Goal: Find specific page/section: Find specific page/section

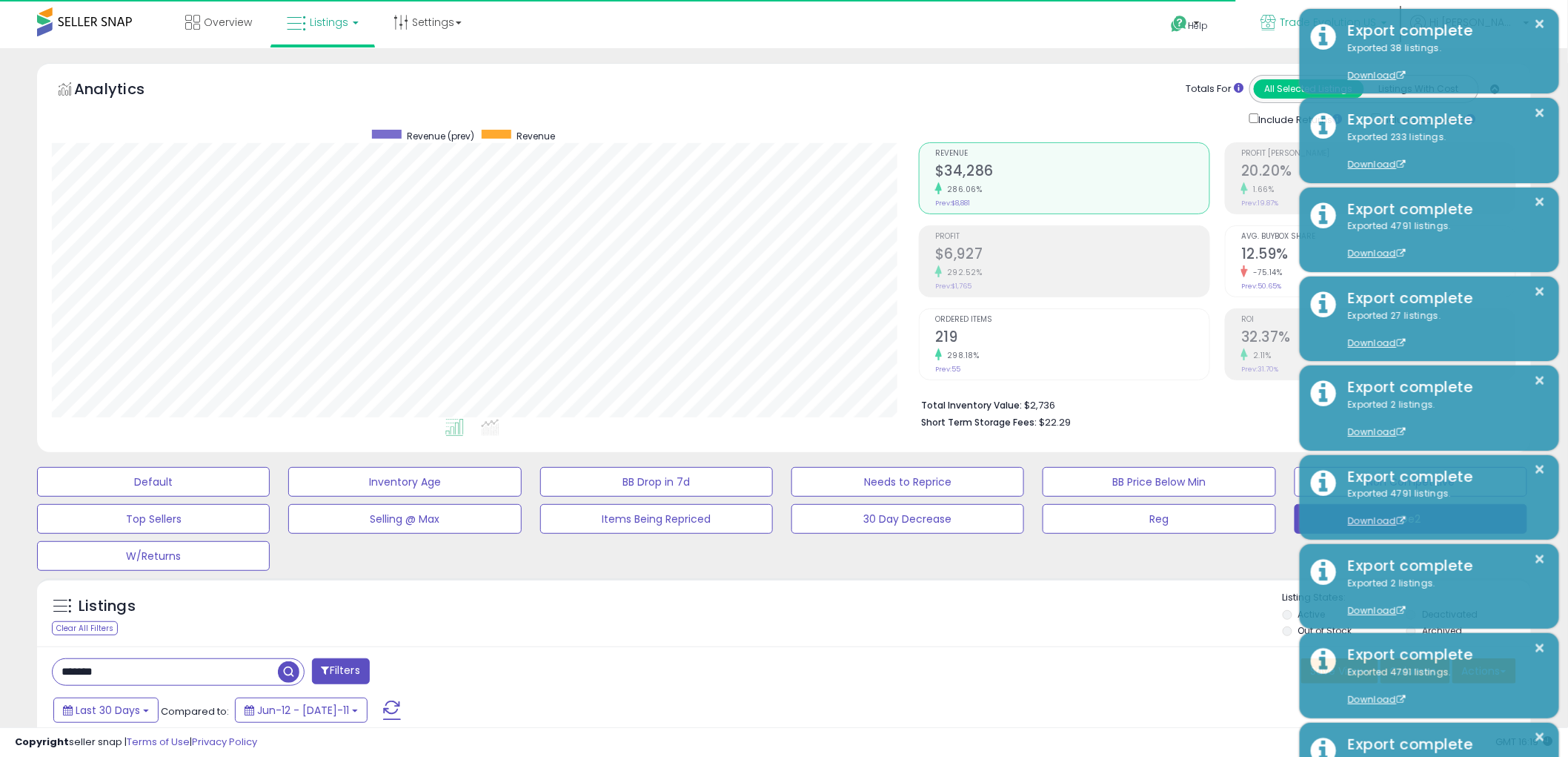
scroll to position [304, 867]
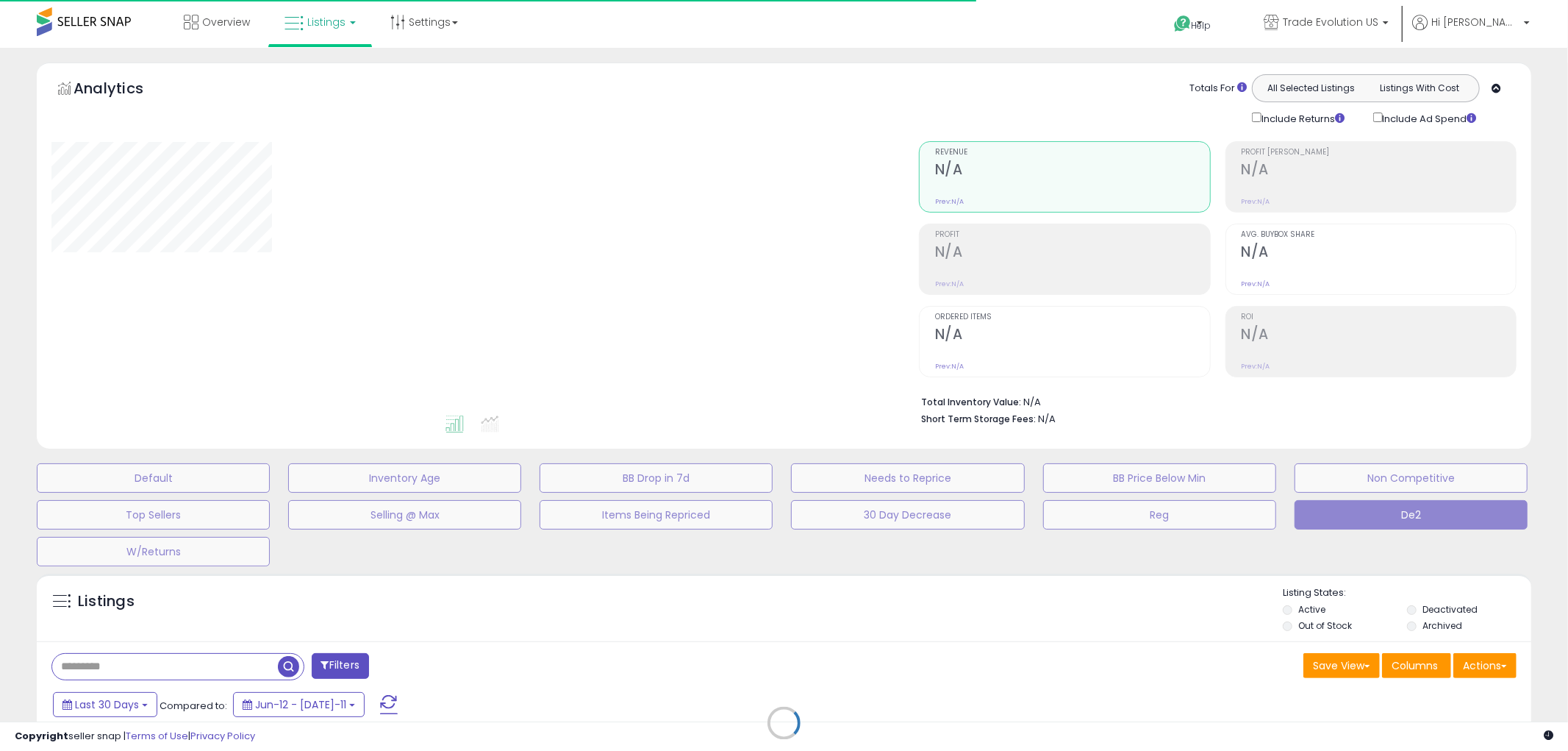
type input "**********"
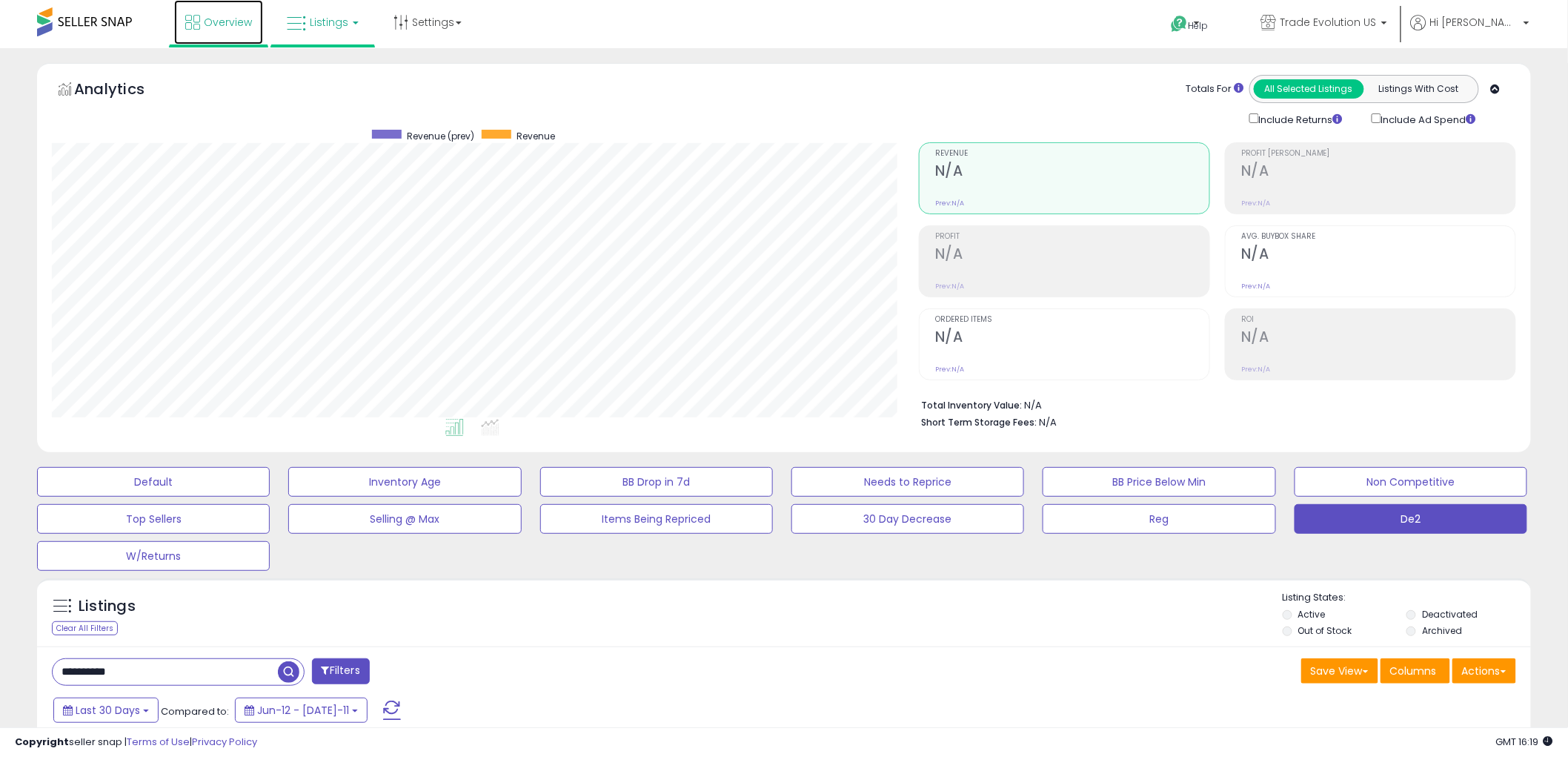
click at [220, 24] on span "Overview" at bounding box center [228, 22] width 48 height 15
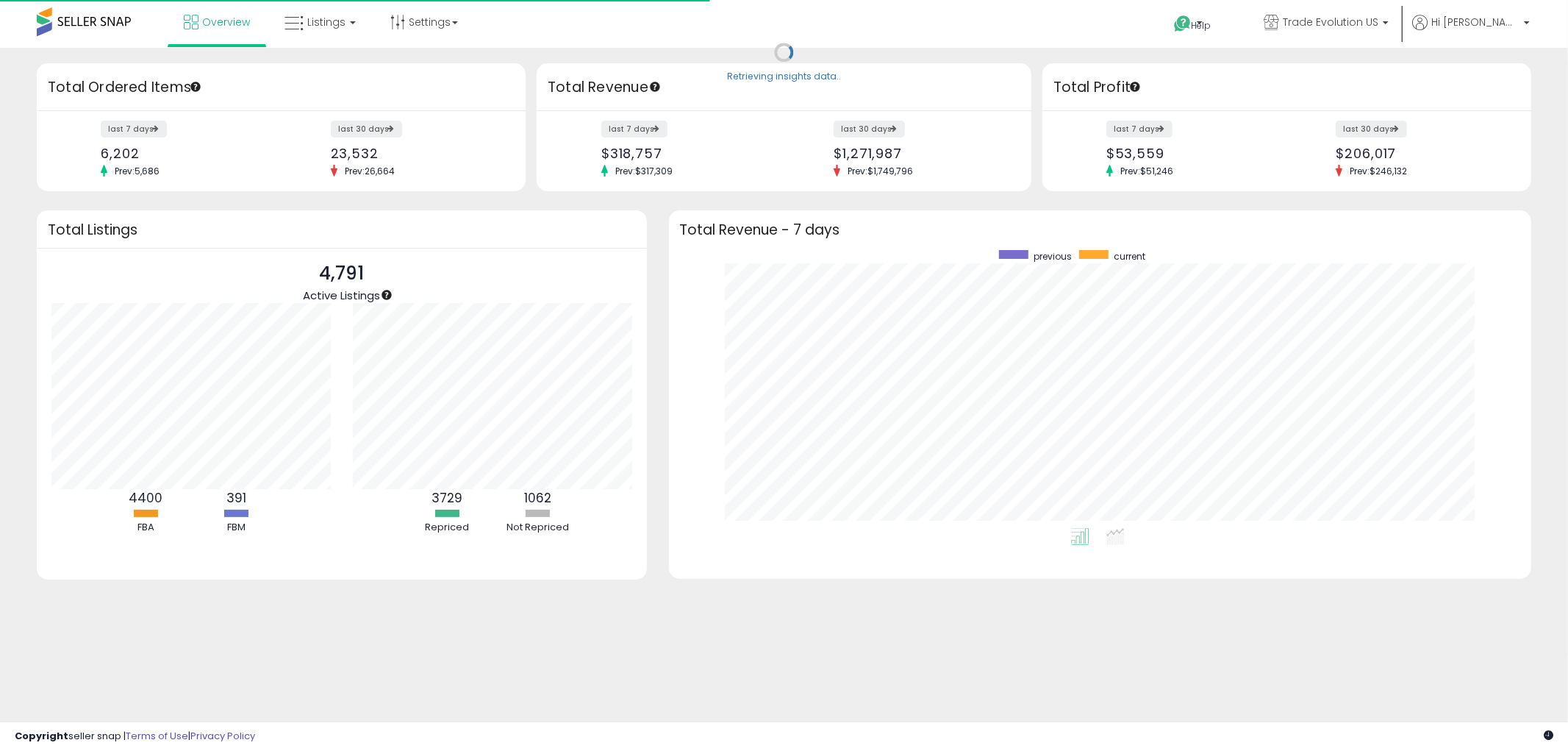
scroll to position [277, 833]
click at [331, 26] on span "Listings" at bounding box center [326, 22] width 38 height 15
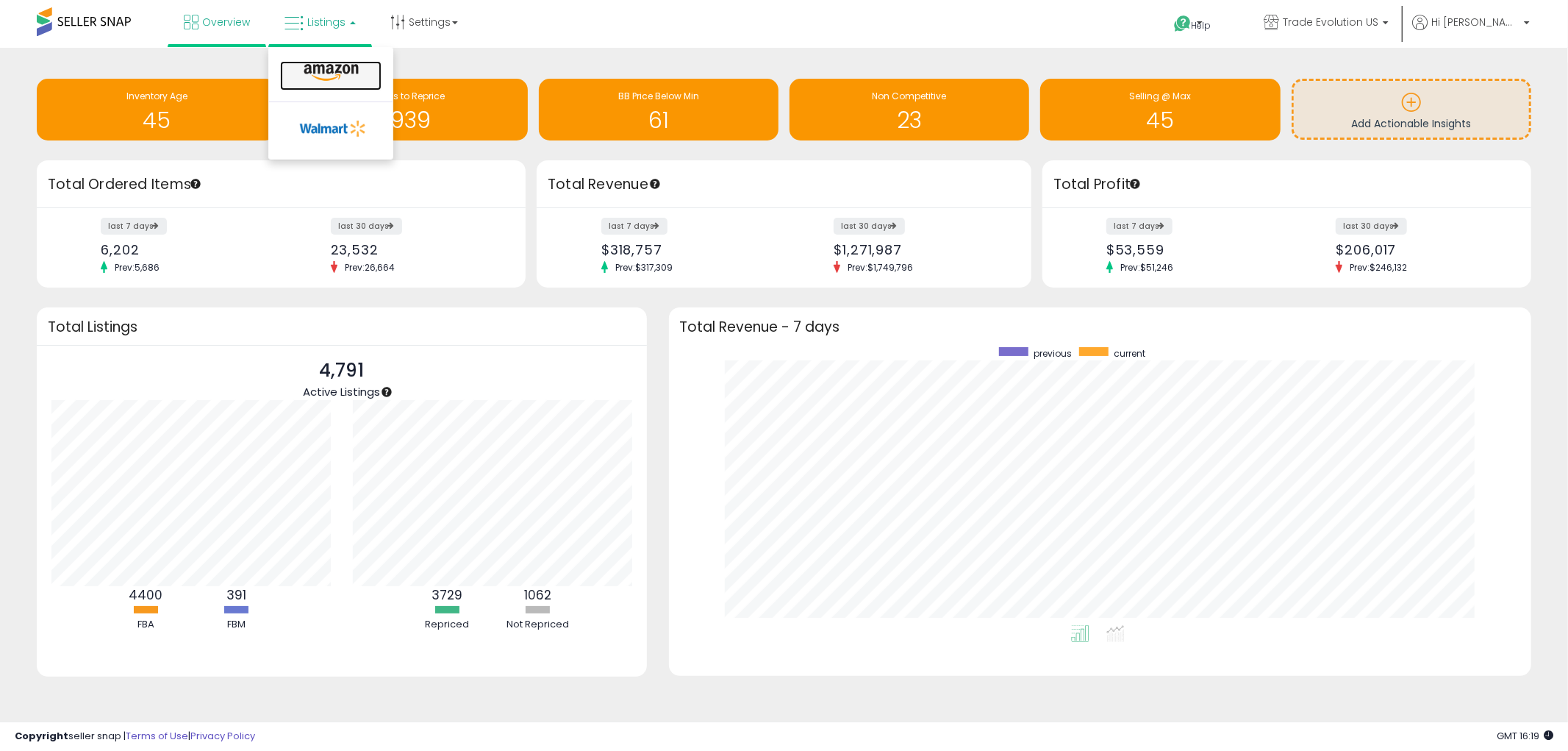
click at [344, 74] on icon at bounding box center [330, 73] width 64 height 19
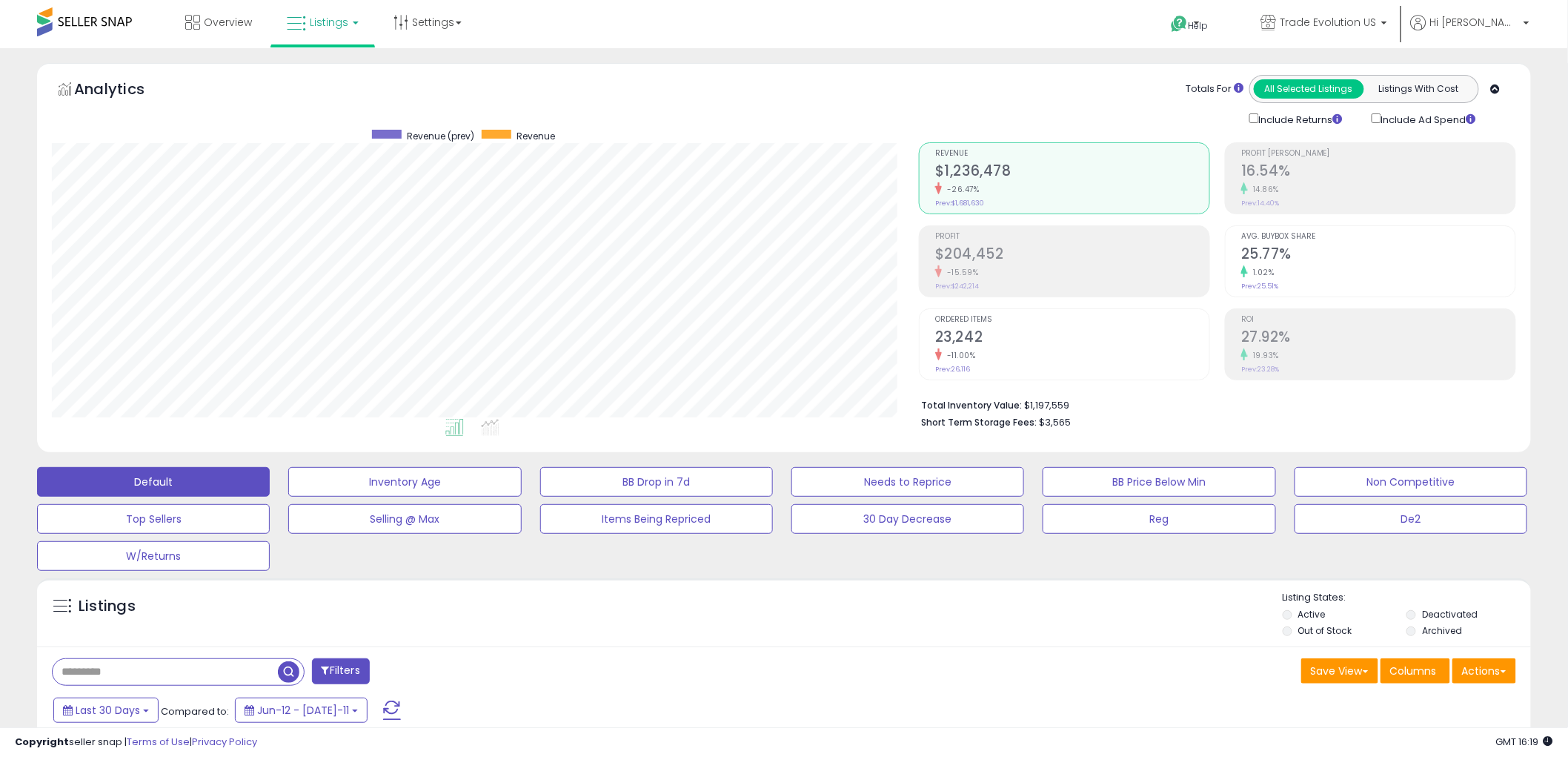
scroll to position [304, 867]
